Goal: Task Accomplishment & Management: Use online tool/utility

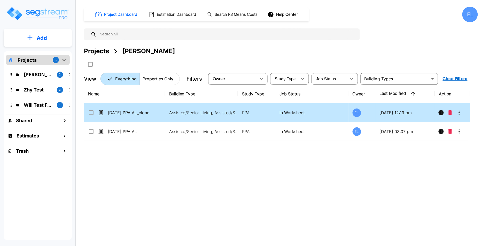
click at [225, 115] on td "Assisted/Senior Living, Assisted/Senior Living Site" at bounding box center [201, 112] width 73 height 19
checkbox input "true"
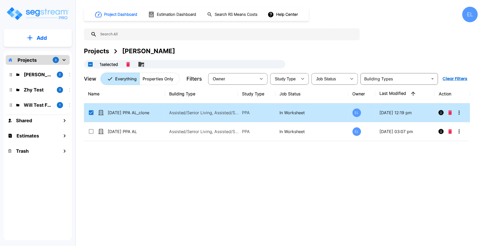
click at [225, 115] on td "Assisted/Senior Living, Assisted/Senior Living Site" at bounding box center [201, 112] width 73 height 19
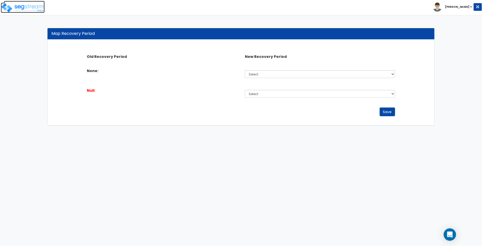
click at [33, 11] on img at bounding box center [23, 8] width 44 height 10
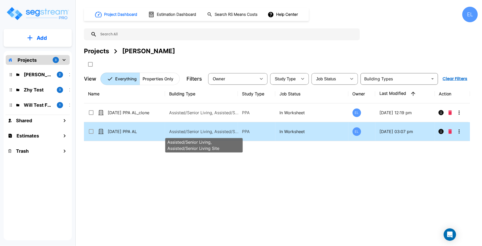
click at [229, 131] on p "Assisted/Senior Living, Assisted/Senior Living Site" at bounding box center [204, 131] width 70 height 6
checkbox input "true"
click at [229, 131] on p "Assisted/Senior Living, Assisted/Senior Living Site" at bounding box center [204, 131] width 70 height 6
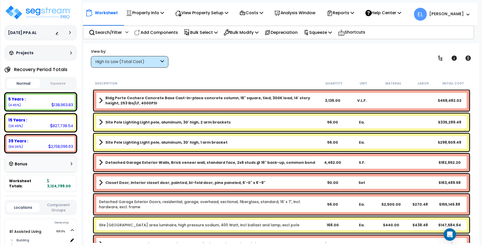
click at [156, 102] on b "Bldg Porte Cochere Concrete Base Cast-in-place concrete column, 16" square, tie…" at bounding box center [211, 100] width 213 height 10
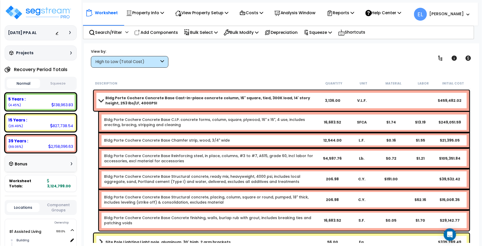
click at [156, 102] on b "Bldg Porte Cochere Concrete Base Cast-in-place concrete column, 16" square, tie…" at bounding box center [211, 100] width 213 height 10
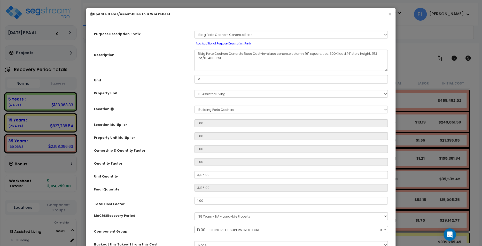
select select "70011"
click at [244, 60] on textarea "Bldg Porte Cochere Concrete Base Cast-in-place concrete column, 16" square, tie…" at bounding box center [290, 60] width 193 height 21
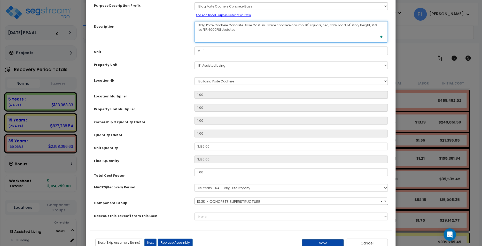
scroll to position [44, 0]
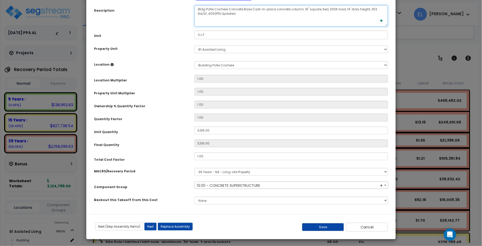
type textarea "Bldg Porte Cochere Concrete Base Cast-in-place concrete column, 16" square, tie…"
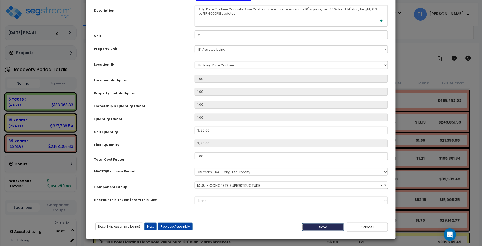
click at [333, 228] on button "Save" at bounding box center [323, 227] width 42 height 8
type input "3136.00"
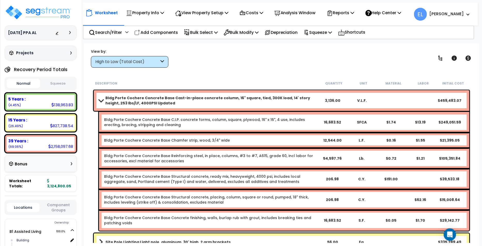
click at [250, 100] on b "Bldg Porte Cochere Concrete Base Cast-in-place concrete column, 16" square, tie…" at bounding box center [211, 100] width 213 height 10
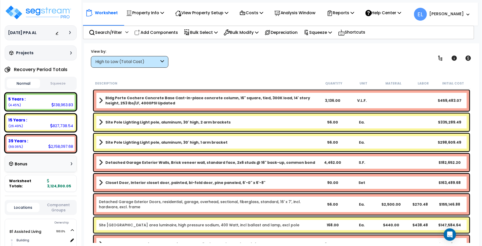
click at [250, 100] on b "Bldg Porte Cochere Concrete Base Cast-in-place concrete column, 16" square, tie…" at bounding box center [211, 100] width 213 height 10
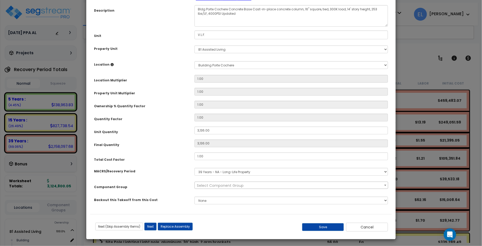
scroll to position [0, 0]
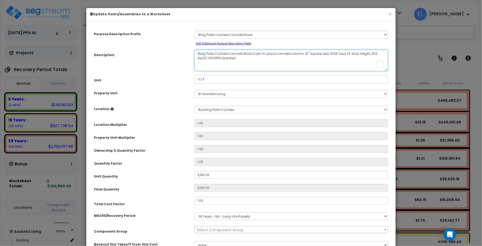
drag, startPoint x: 236, startPoint y: 63, endPoint x: 158, endPoint y: 48, distance: 79.0
click at [158, 48] on div "Purpose Description Prefix Select A New Purpose Descrip A/V System A/V System E…" at bounding box center [241, 142] width 302 height 234
select select "70011"
type textarea "T"
select select "70011"
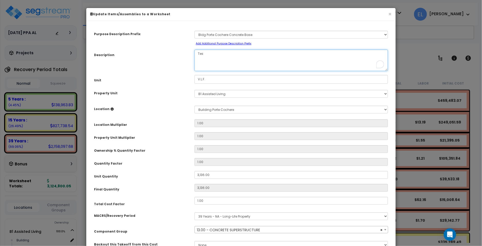
type textarea "Test"
select select "70011"
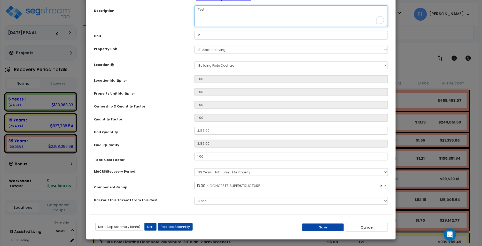
scroll to position [44, 0]
type textarea "Test"
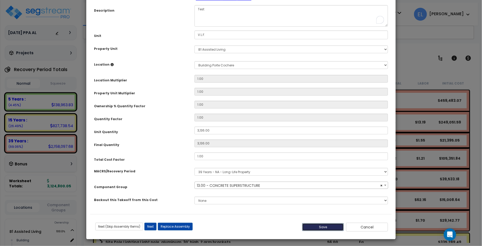
click at [324, 227] on button "Save" at bounding box center [323, 227] width 42 height 8
type input "3136.00"
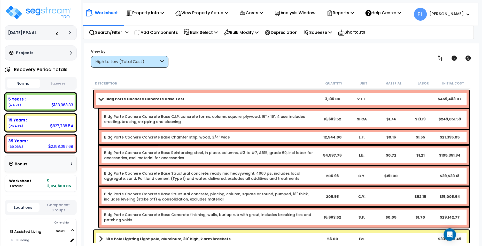
click at [232, 104] on div "Bldg Porte Cochere Concrete Base Test 3,136.00 V.L.F. $459,483.07" at bounding box center [282, 99] width 376 height 18
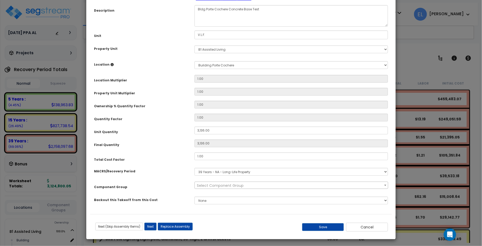
scroll to position [0, 0]
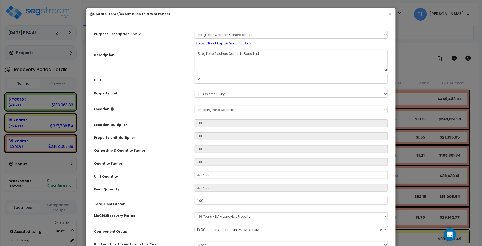
select select "70011"
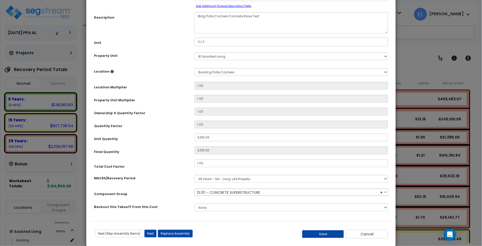
scroll to position [44, 0]
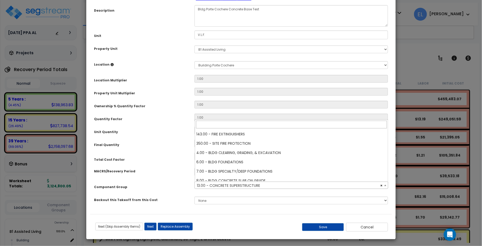
click at [232, 183] on span "× 13.00 - CONCRETE SUPERSTRUCTURE" at bounding box center [291, 185] width 193 height 7
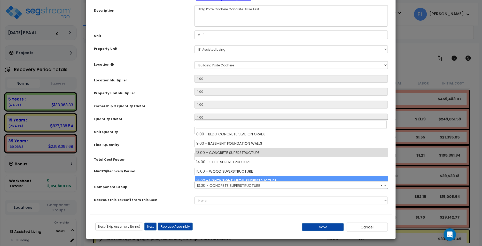
click at [191, 176] on div "Select MACRS/Recovery Period 5 Years - 57.0 - Distributive Trades & Services 5 …" at bounding box center [291, 172] width 201 height 12
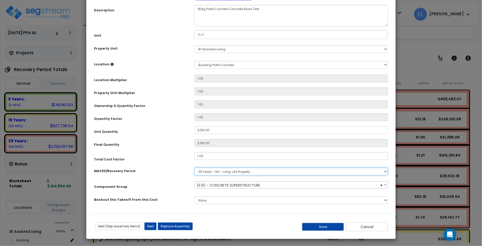
click at [209, 173] on select "Select MACRS/Recovery Period 5 Years - 57.0 - Distributive Trades & Services 5 …" at bounding box center [290, 172] width 193 height 8
select select
click at [194, 168] on select "Select MACRS/Recovery Period 5 Years - 57.0 - Distributive Trades & Services 5 …" at bounding box center [290, 172] width 193 height 8
click at [158, 202] on div "Backout this Takeoff from this Cost" at bounding box center [140, 198] width 100 height 9
click at [147, 226] on button "Next" at bounding box center [150, 226] width 12 height 8
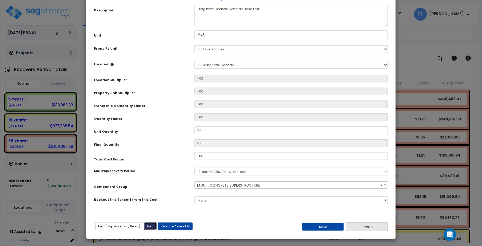
type input "3136.00"
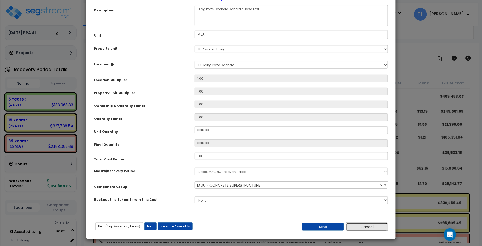
click at [361, 43] on div "We are Building your Property. So please grab a coffee and let us do the heavy …" at bounding box center [241, 33] width 482 height 21
